Goal: Task Accomplishment & Management: Complete application form

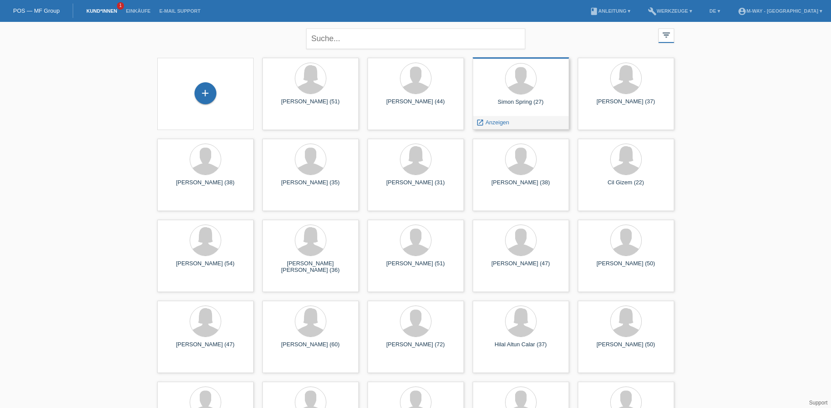
click at [523, 96] on div "Simon Spring (27) launch Anzeigen" at bounding box center [520, 93] width 96 height 72
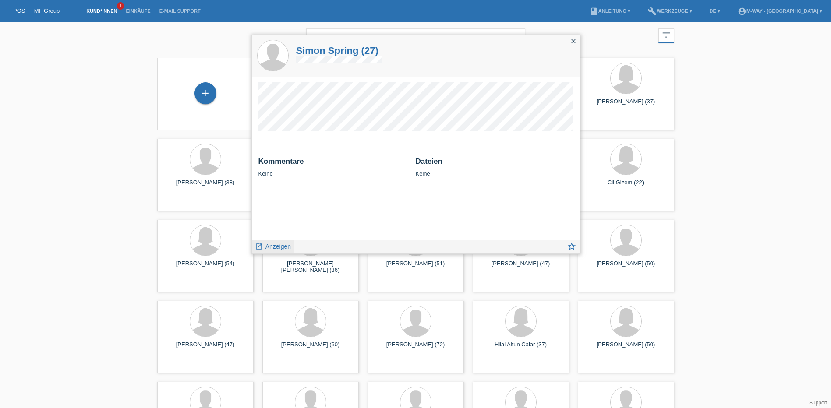
click at [274, 248] on span "Anzeigen" at bounding box center [277, 246] width 25 height 7
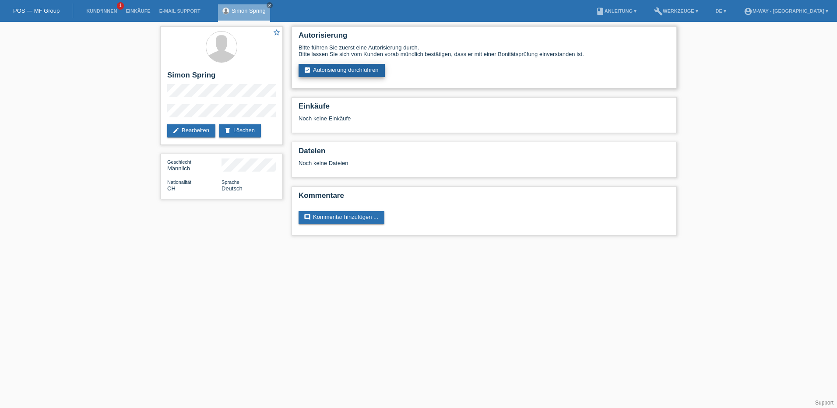
click at [351, 66] on link "assignment_turned_in Autorisierung durchführen" at bounding box center [342, 70] width 86 height 13
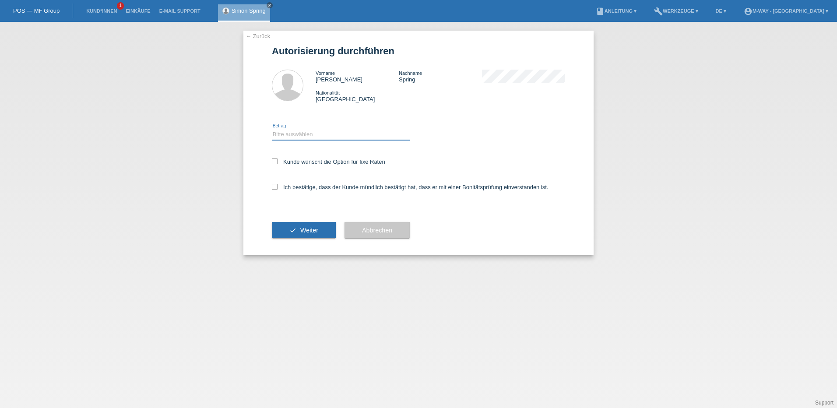
click at [298, 131] on select "Bitte auswählen CHF 1.00 - CHF 499.00 CHF 500.00 - CHF 1'999.00 CHF 2'000.00 - …" at bounding box center [341, 134] width 138 height 11
select select "3"
click at [272, 129] on select "Bitte auswählen CHF 1.00 - CHF 499.00 CHF 500.00 - CHF 1'999.00 CHF 2'000.00 - …" at bounding box center [341, 134] width 138 height 11
click at [276, 163] on icon at bounding box center [275, 161] width 6 height 6
click at [276, 163] on input "Kunde wünscht die Option für fixe Raten" at bounding box center [275, 161] width 6 height 6
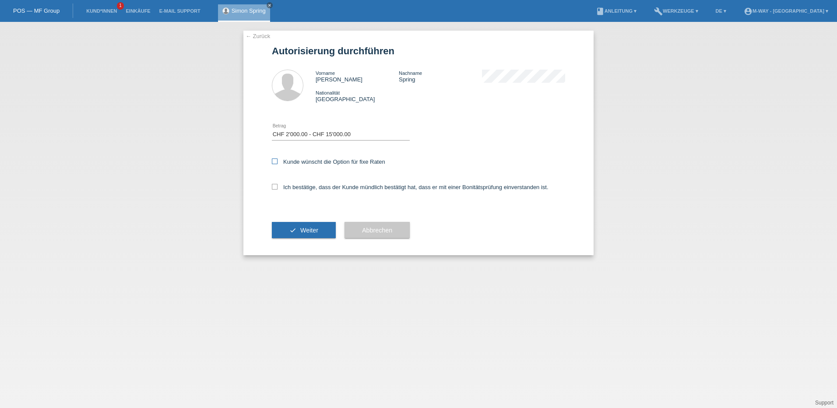
checkbox input "true"
click at [277, 187] on icon at bounding box center [275, 187] width 6 height 6
click at [277, 187] on input "Ich bestätige, dass der Kunde mündlich bestätigt hat, dass er mit einer Bonität…" at bounding box center [275, 187] width 6 height 6
checkbox input "true"
click at [310, 222] on button "check Weiter" at bounding box center [304, 230] width 64 height 17
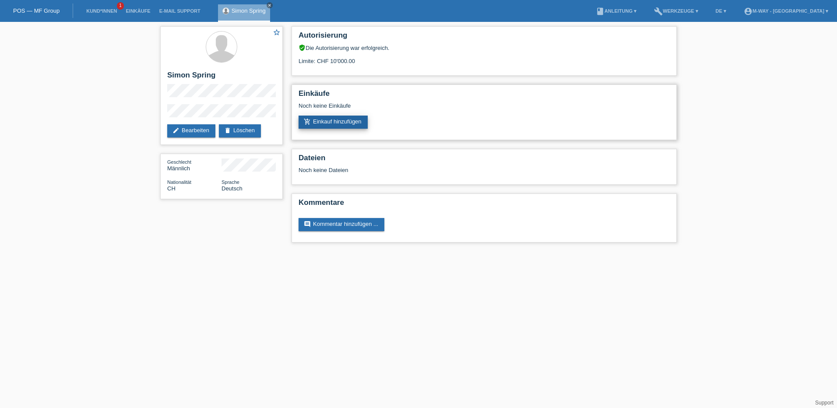
click at [345, 126] on link "add_shopping_cart Einkauf hinzufügen" at bounding box center [333, 122] width 69 height 13
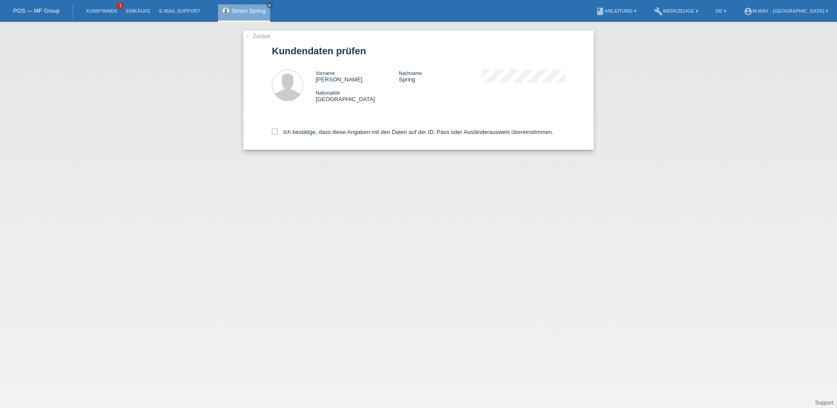
click at [271, 135] on div "← Zurück Kundendaten prüfen Vorname Simon Nachname Spring Nationalität Schweiz" at bounding box center [418, 90] width 350 height 119
click at [278, 130] on label "Ich bestätige, dass diese Angaben mit den Daten auf der ID, Pass oder Ausländer…" at bounding box center [413, 132] width 282 height 7
click at [278, 130] on input "Ich bestätige, dass diese Angaben mit den Daten auf der ID, Pass oder Ausländer…" at bounding box center [275, 132] width 6 height 6
checkbox input "true"
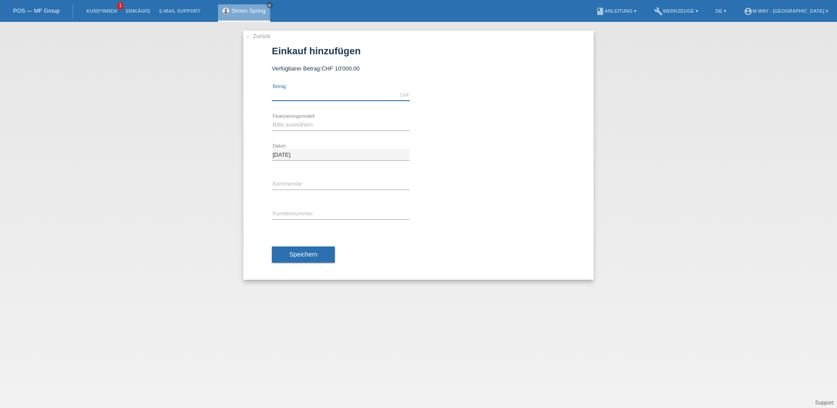
click at [323, 95] on input "text" at bounding box center [341, 95] width 138 height 11
type input "2906.23"
click at [299, 127] on select "Bitte auswählen Fixe Raten Kauf auf Rechnung mit Teilzahlungsoption" at bounding box center [341, 125] width 138 height 11
select select "77"
click at [272, 120] on select "Bitte auswählen Fixe Raten Kauf auf Rechnung mit Teilzahlungsoption" at bounding box center [341, 125] width 138 height 11
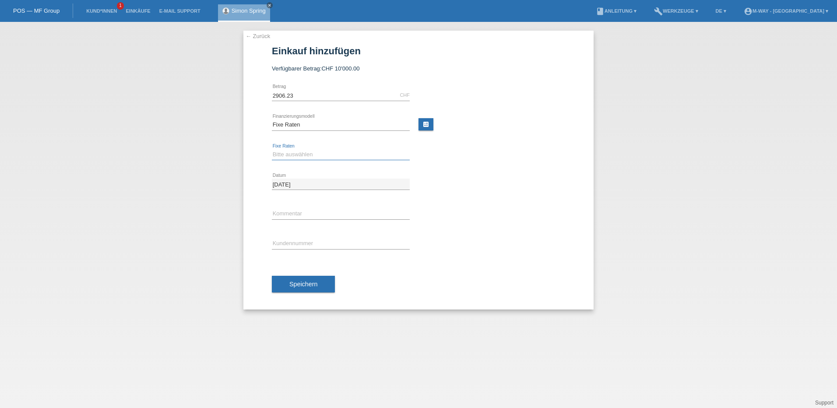
click at [309, 155] on select "Bitte auswählen 4 Raten 5 Raten 6 Raten 7 Raten 8 Raten 9 Raten 10 Raten 11 Rat…" at bounding box center [341, 154] width 138 height 11
select select "202"
click at [272, 149] on select "Bitte auswählen 4 Raten 5 Raten 6 Raten 7 Raten 8 Raten 9 Raten 10 Raten 11 Rat…" at bounding box center [341, 154] width 138 height 11
click at [303, 244] on input "text" at bounding box center [341, 243] width 138 height 11
click at [287, 244] on input "K08593" at bounding box center [341, 243] width 138 height 11
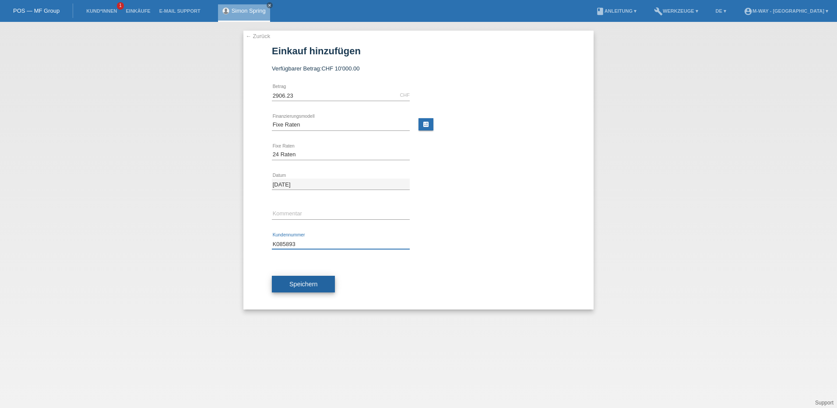
type input "K085893"
click at [324, 282] on button "Speichern" at bounding box center [303, 284] width 63 height 17
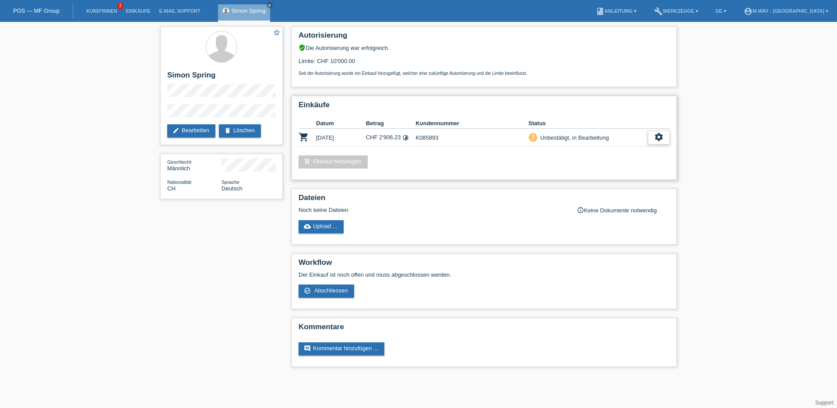
click at [660, 139] on icon "settings" at bounding box center [659, 137] width 10 height 10
click at [638, 164] on div "description AGB herunterladen get_app" at bounding box center [614, 164] width 111 height 13
click at [657, 139] on icon "settings" at bounding box center [659, 137] width 10 height 10
click at [632, 176] on div "check_circle_outline Abschliessen" at bounding box center [614, 177] width 111 height 13
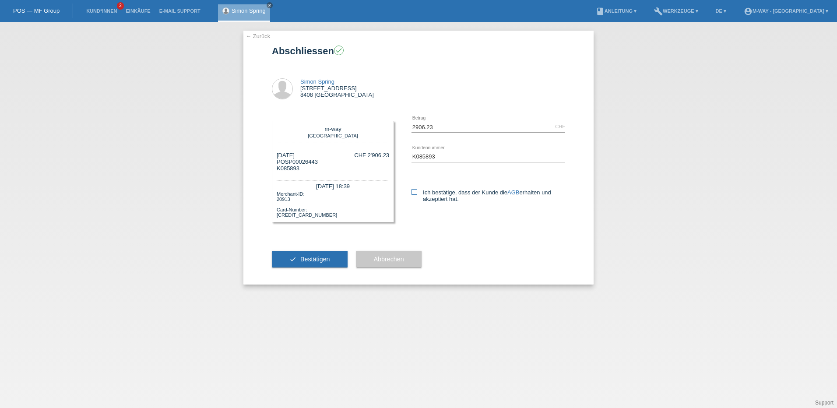
click at [418, 194] on label "Ich bestätige, dass der Kunde die AGB erhalten und akzeptiert hat." at bounding box center [489, 195] width 154 height 13
click at [417, 194] on input "Ich bestätige, dass der Kunde die AGB erhalten und akzeptiert hat." at bounding box center [415, 192] width 6 height 6
checkbox input "true"
click at [327, 257] on span "Bestätigen" at bounding box center [315, 259] width 30 height 7
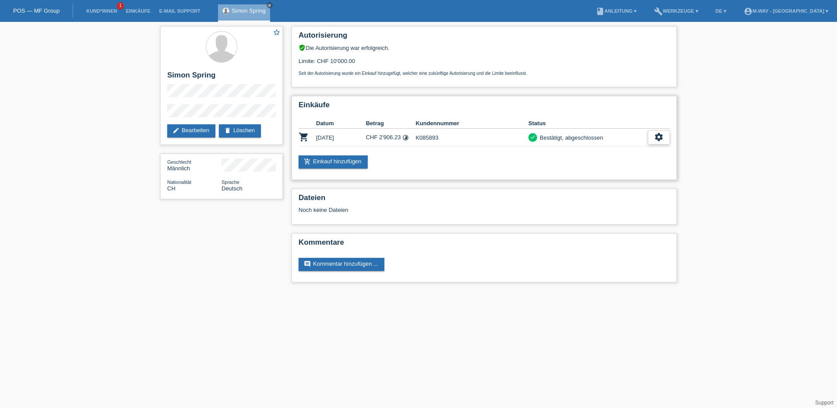
click at [661, 136] on icon "settings" at bounding box center [659, 137] width 10 height 10
click at [640, 178] on span "Quittung herunterladen" at bounding box center [626, 177] width 61 height 11
